Goal: Navigation & Orientation: Find specific page/section

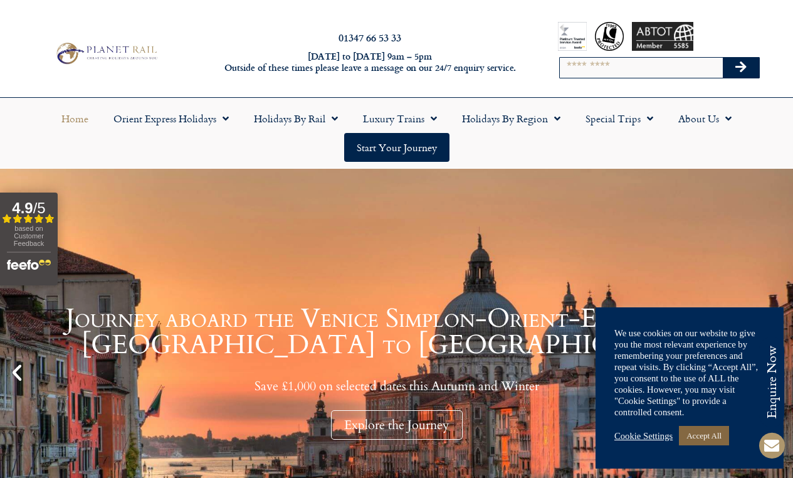
click at [716, 434] on link "Accept All" at bounding box center [704, 435] width 50 height 19
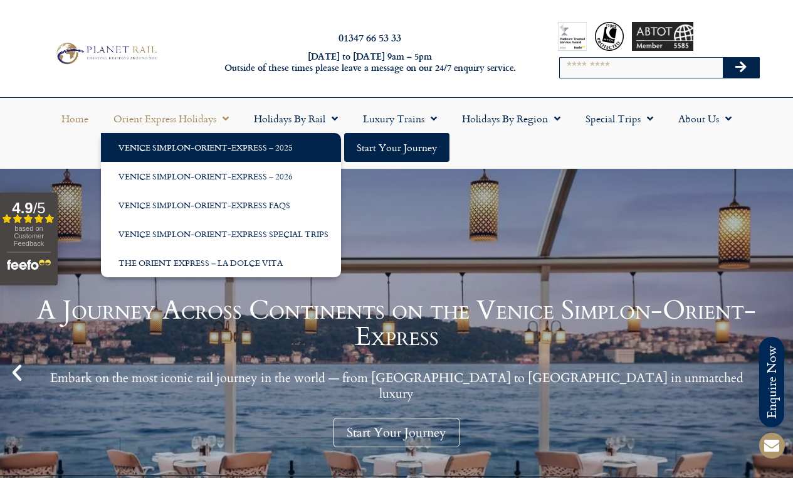
click at [148, 144] on link "Venice Simplon-Orient-Express – 2025" at bounding box center [221, 147] width 240 height 29
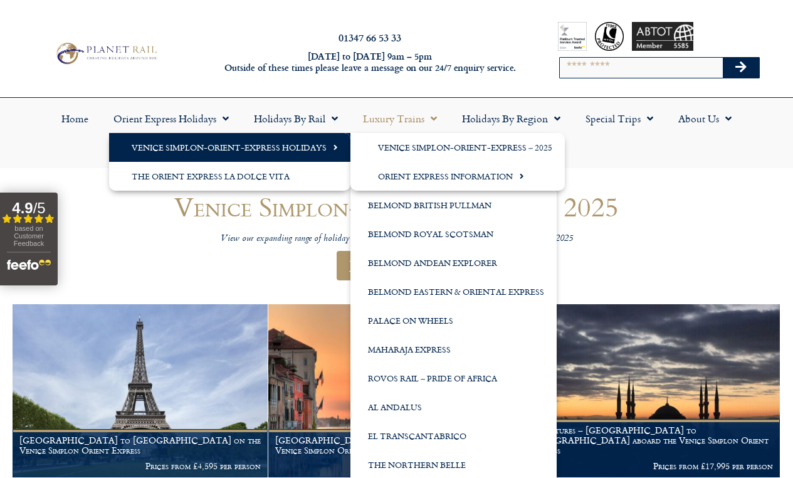
click at [259, 147] on link "Venice Simplon-Orient-Express Holidays" at bounding box center [229, 147] width 241 height 29
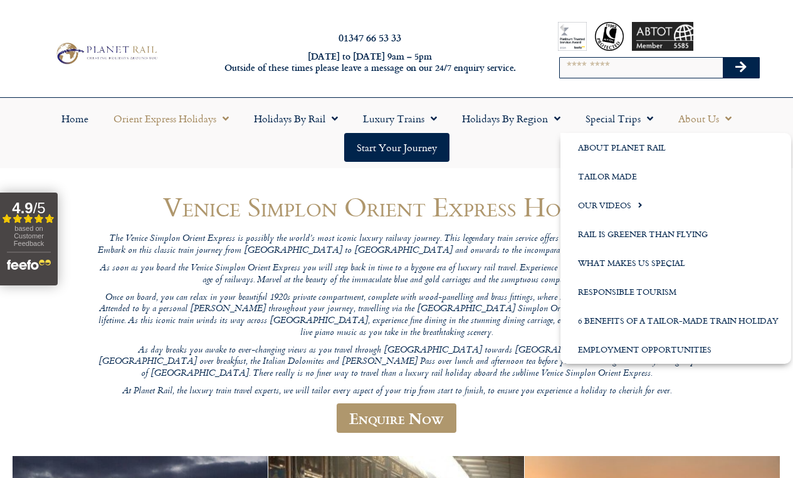
click at [704, 118] on link "About Us" at bounding box center [705, 118] width 78 height 29
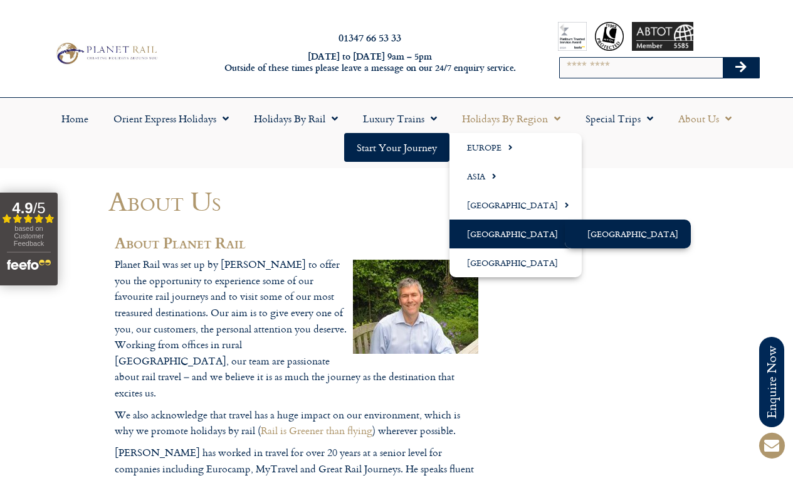
click at [591, 240] on link "[GEOGRAPHIC_DATA]" at bounding box center [628, 233] width 126 height 29
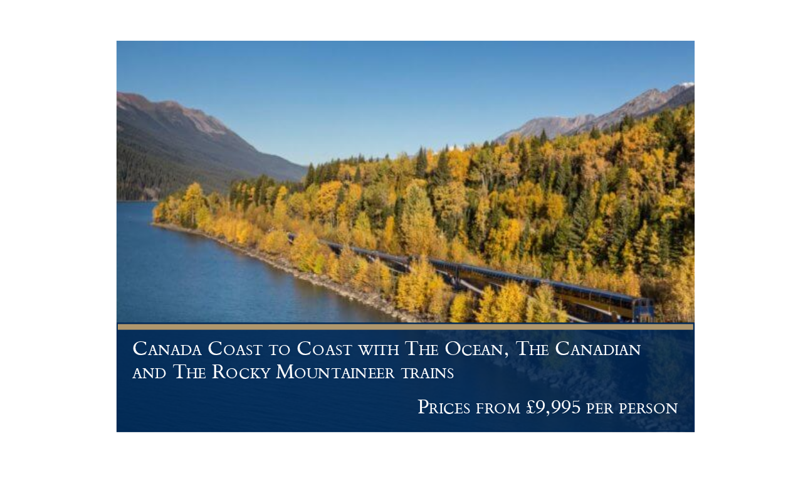
scroll to position [228, 0]
